Goal: Book appointment/travel/reservation

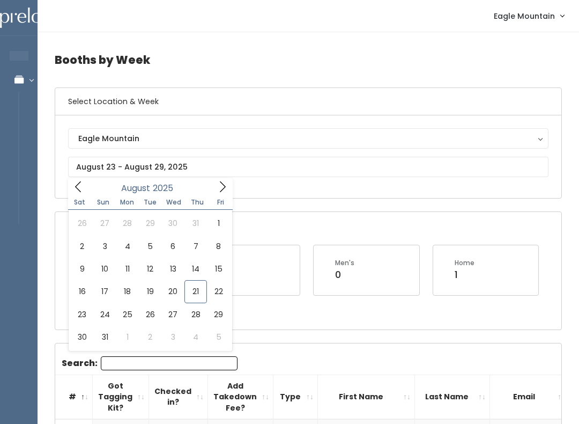
type input "August 16 to August 22"
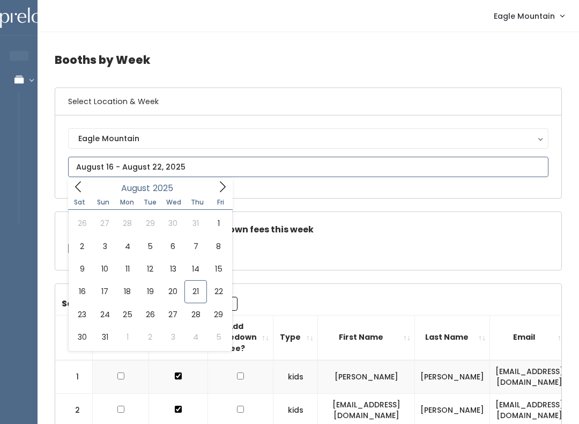
type input "[DATE] to [DATE]"
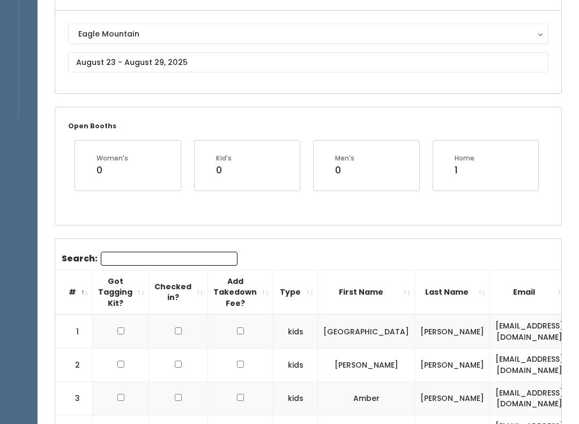
scroll to position [105, 0]
click at [415, 297] on th "First Name" at bounding box center [366, 291] width 97 height 45
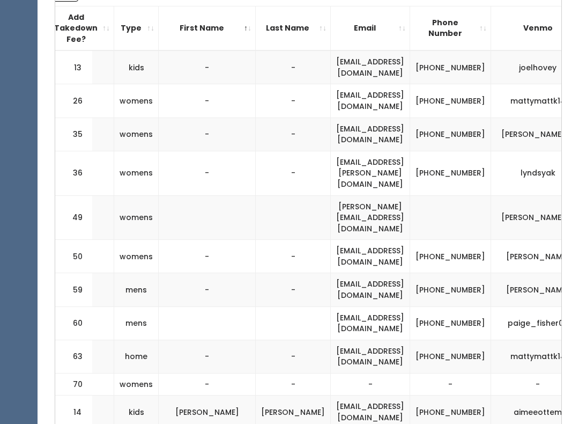
scroll to position [386, 0]
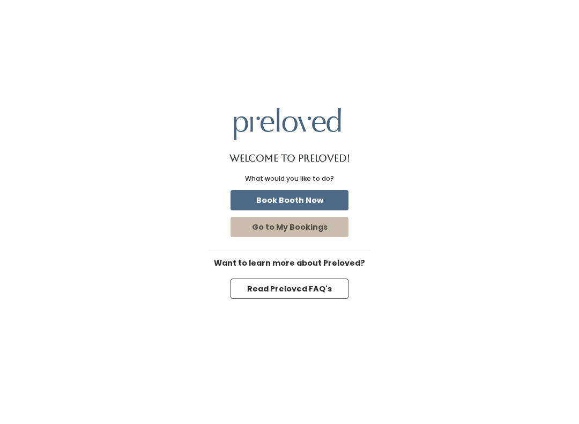
click at [312, 199] on button "Book Booth Now" at bounding box center [290, 200] width 118 height 20
